Goal: Obtain resource: Obtain resource

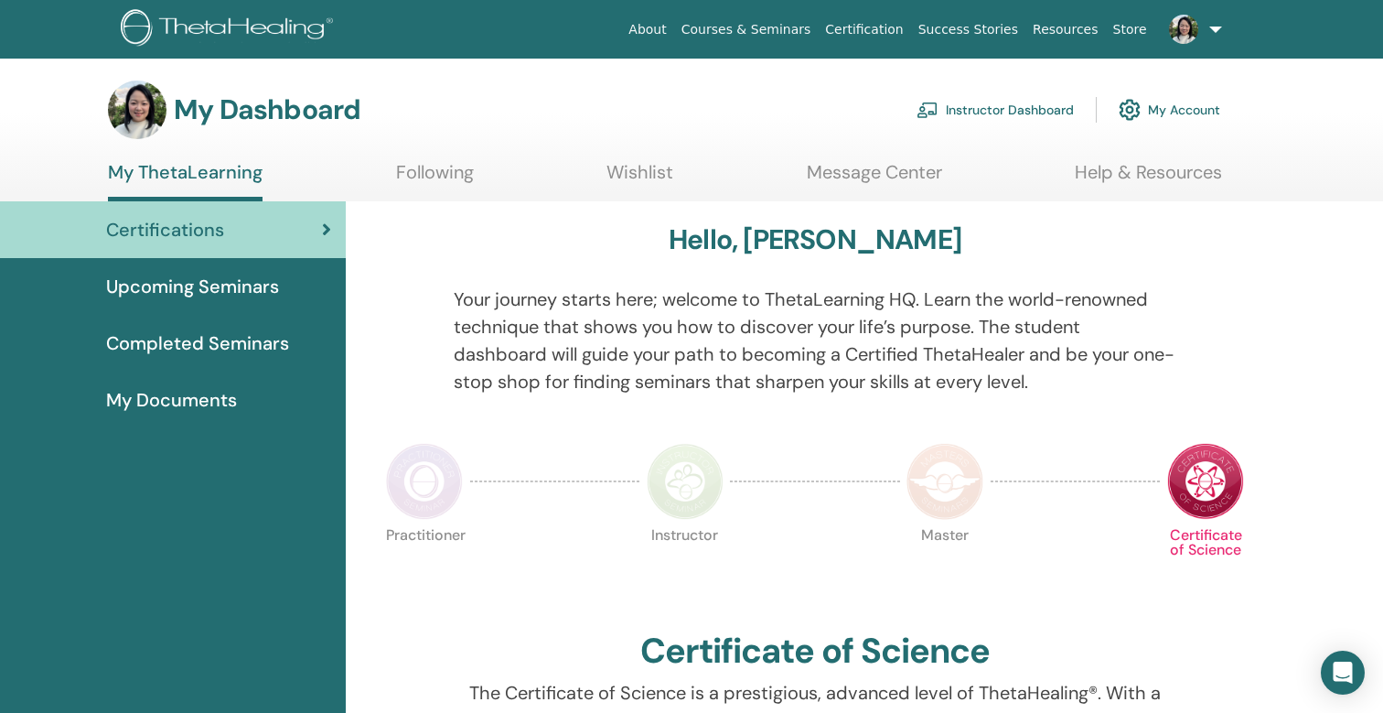
click at [1039, 112] on link "Instructor Dashboard" at bounding box center [995, 110] width 157 height 40
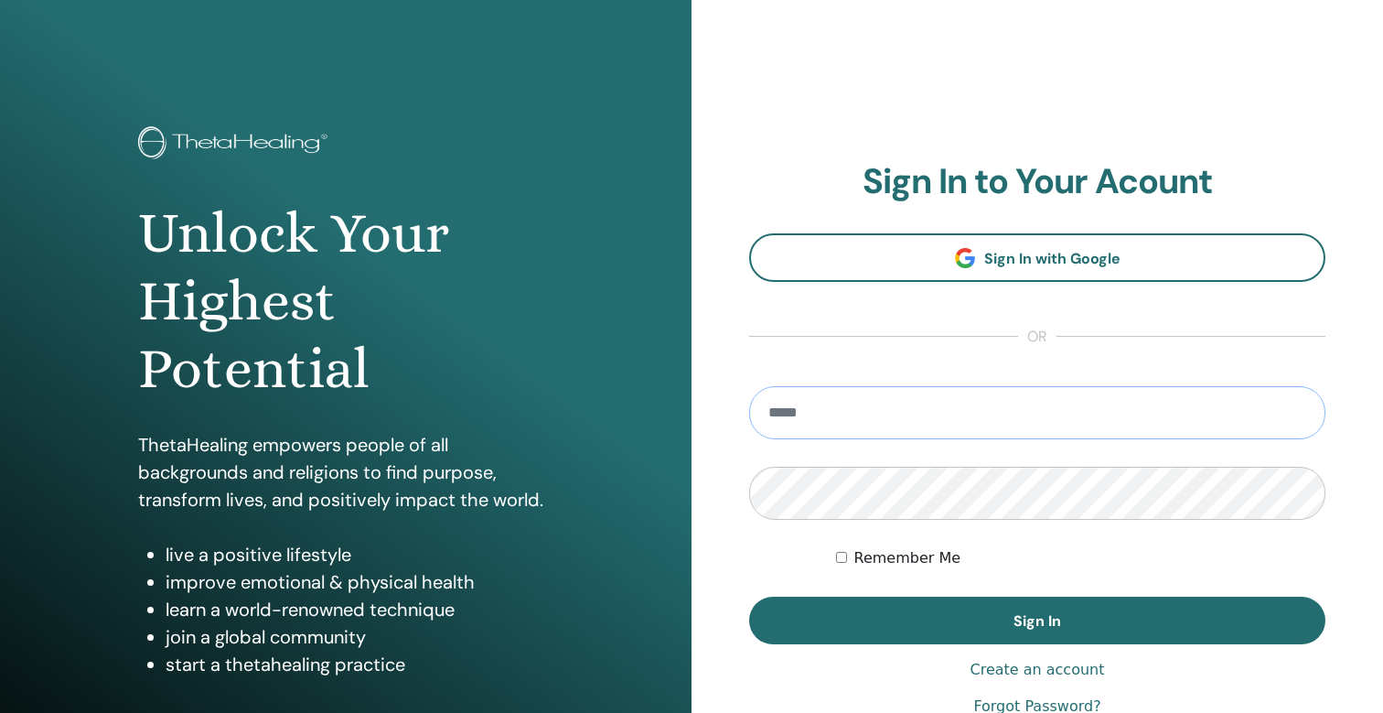
type input "**********"
click at [1037, 620] on button "Sign In" at bounding box center [1037, 620] width 576 height 48
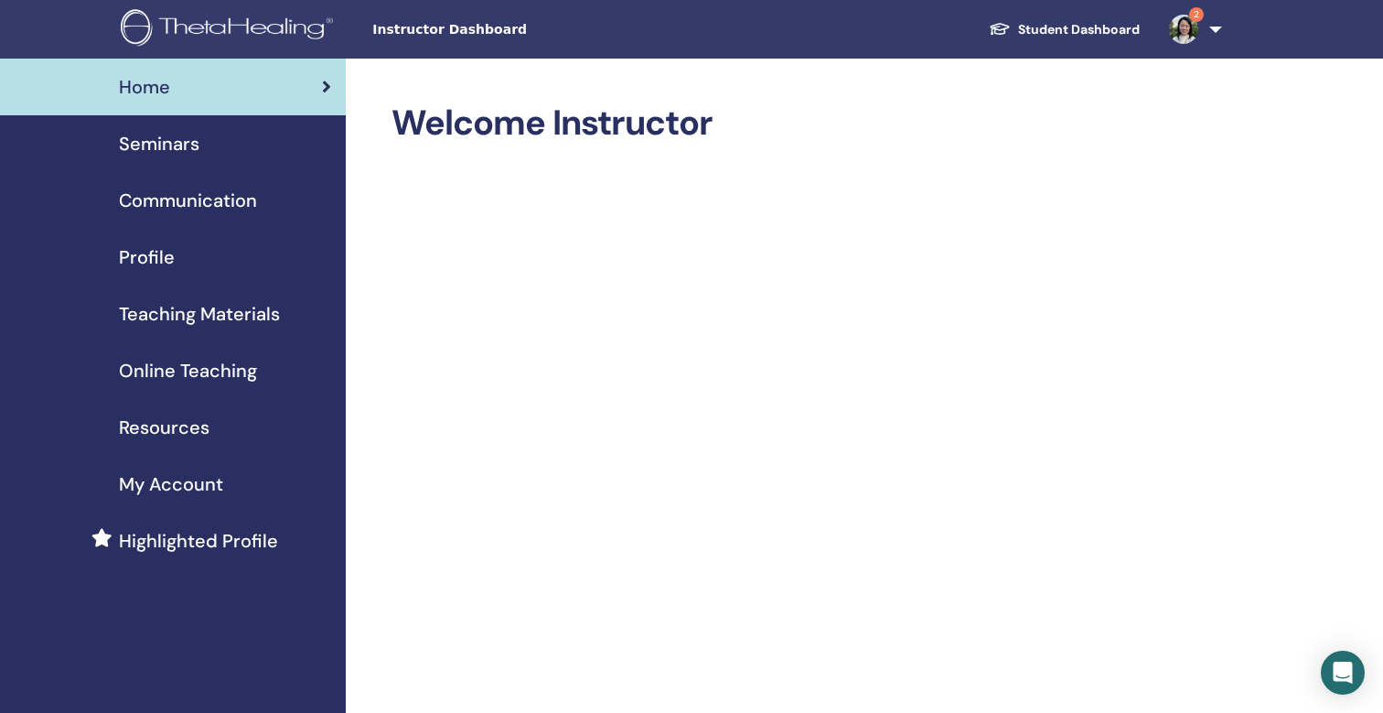
click at [226, 314] on span "Teaching Materials" at bounding box center [199, 313] width 161 height 27
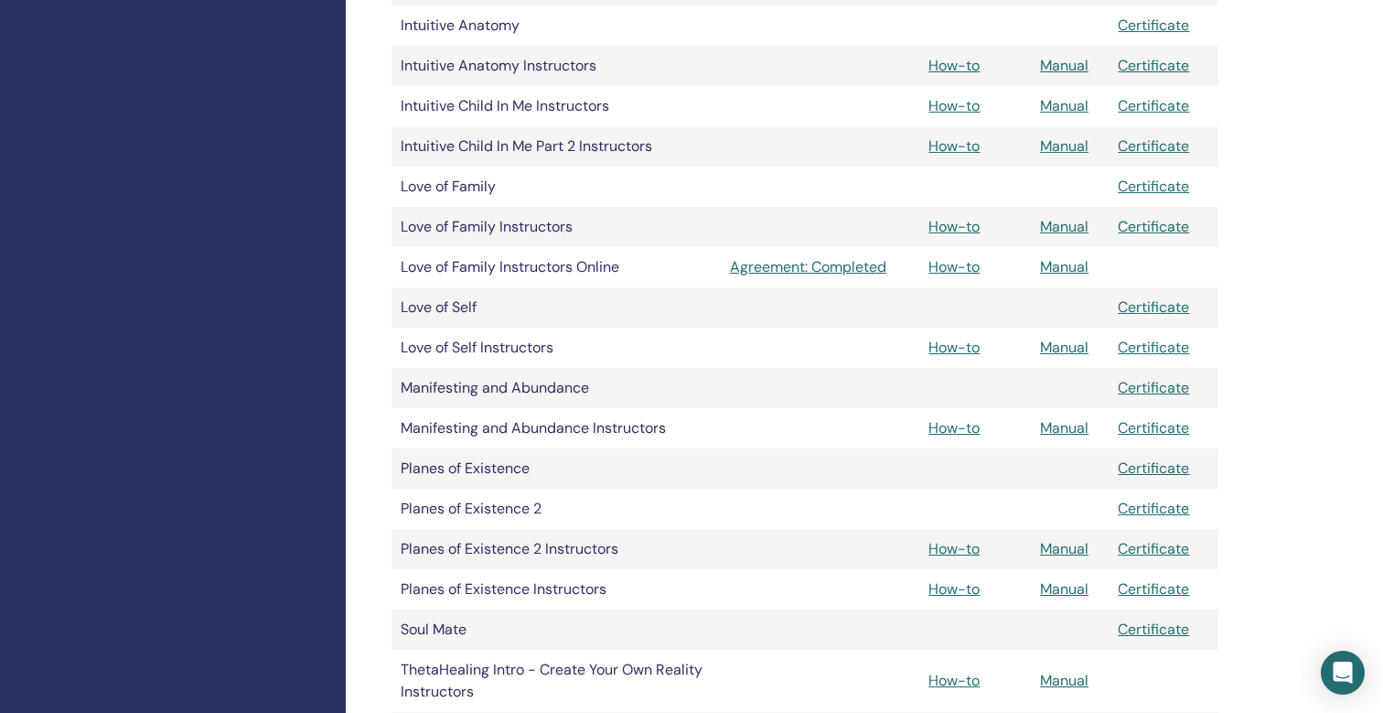
scroll to position [1542, 0]
click at [954, 587] on link "How-to" at bounding box center [953, 586] width 51 height 19
